Goal: Register for event/course

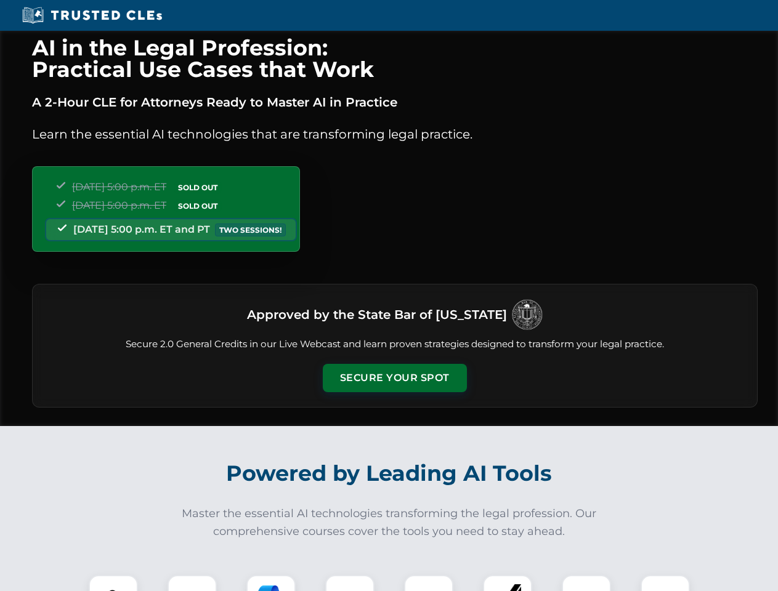
click at [394, 378] on button "Secure Your Spot" at bounding box center [395, 378] width 144 height 28
click at [113, 583] on img at bounding box center [113, 600] width 36 height 36
click at [192, 583] on div at bounding box center [191, 599] width 49 height 49
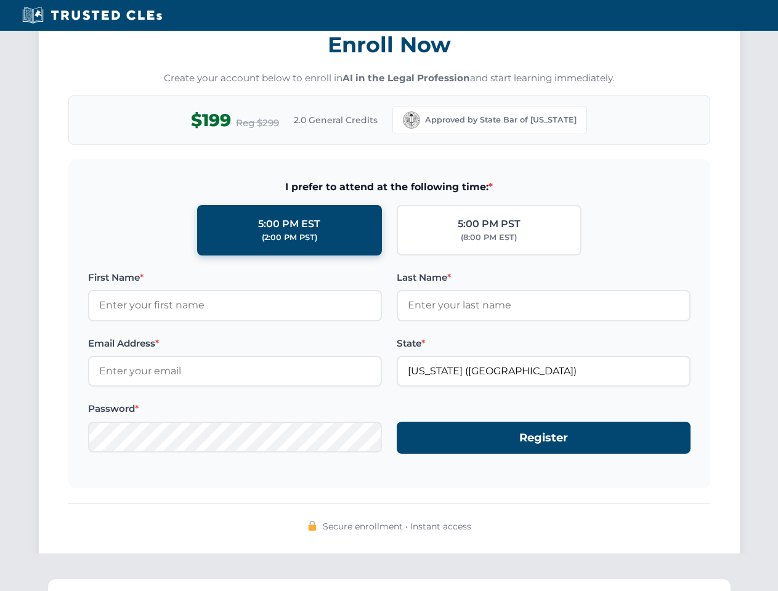
click at [586, 583] on div "AI in the Legal Profession: Practical Use Cases that Work A 2-Hour CLE for Atto…" at bounding box center [389, 404] width 778 height 2880
